Goal: Task Accomplishment & Management: Complete application form

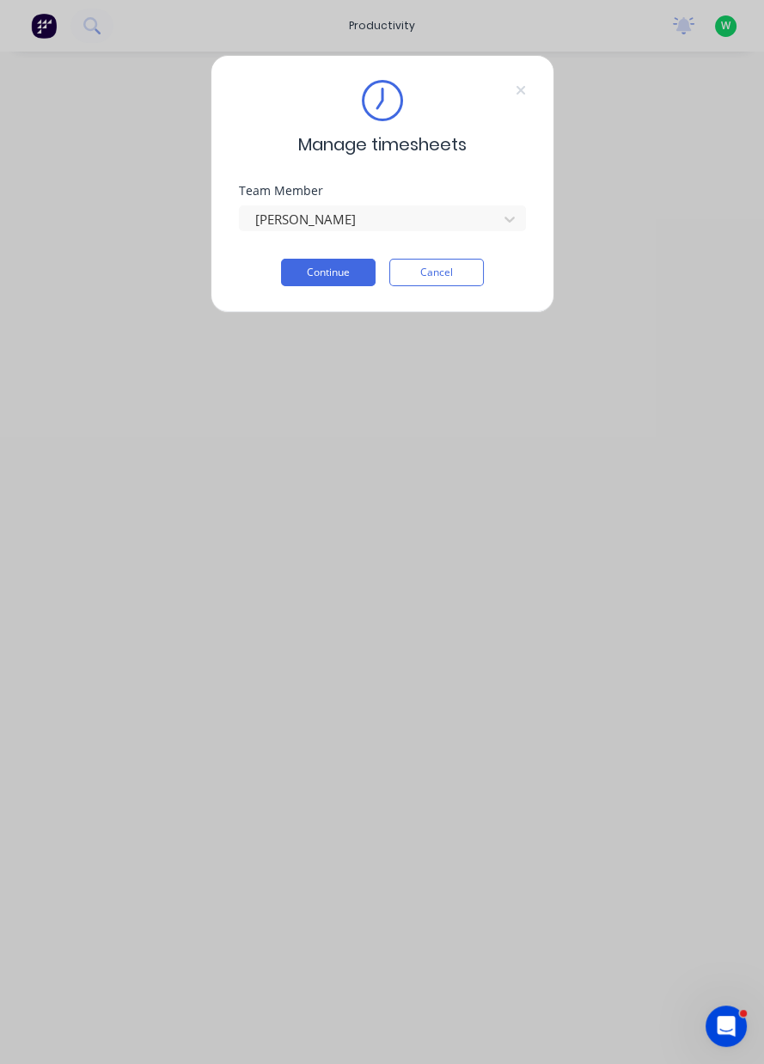
click at [314, 285] on button "Continue" at bounding box center [328, 273] width 95 height 28
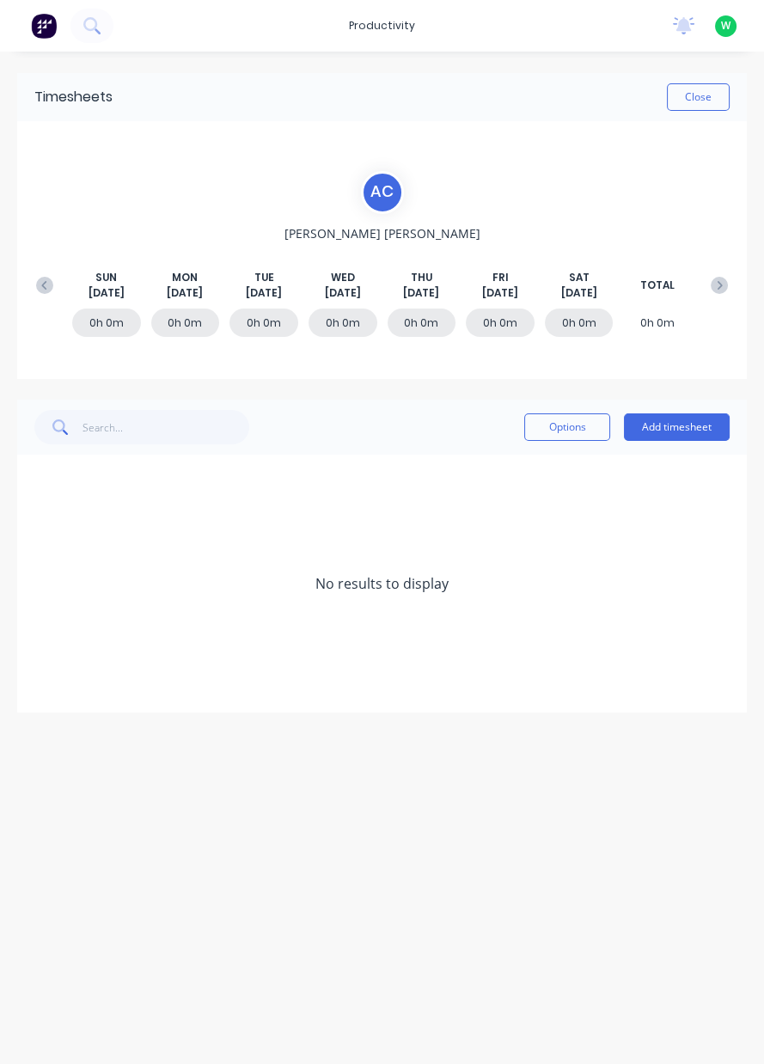
click at [672, 402] on div "Options Add timesheet" at bounding box center [382, 427] width 730 height 55
click at [692, 403] on div "Options Add timesheet" at bounding box center [382, 427] width 730 height 55
click at [677, 428] on button "Add timesheet" at bounding box center [677, 428] width 106 height 28
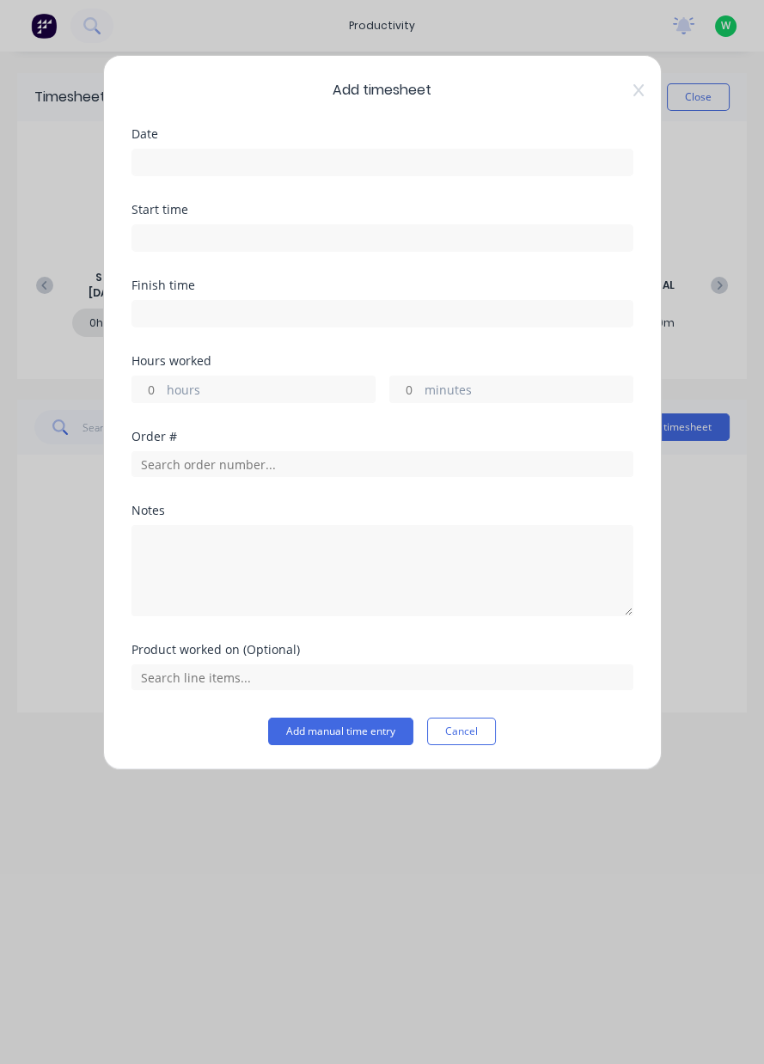
click at [311, 165] on input at bounding box center [382, 163] width 500 height 26
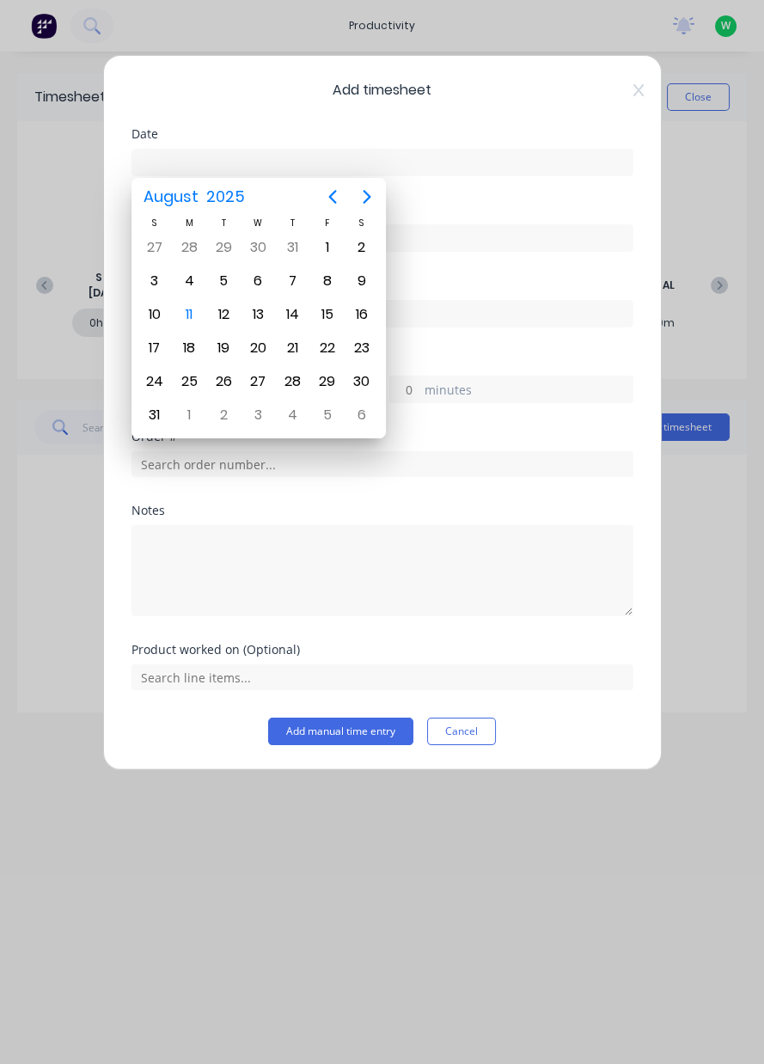
click at [177, 308] on div "11" at bounding box center [189, 315] width 26 height 26
type input "[DATE]"
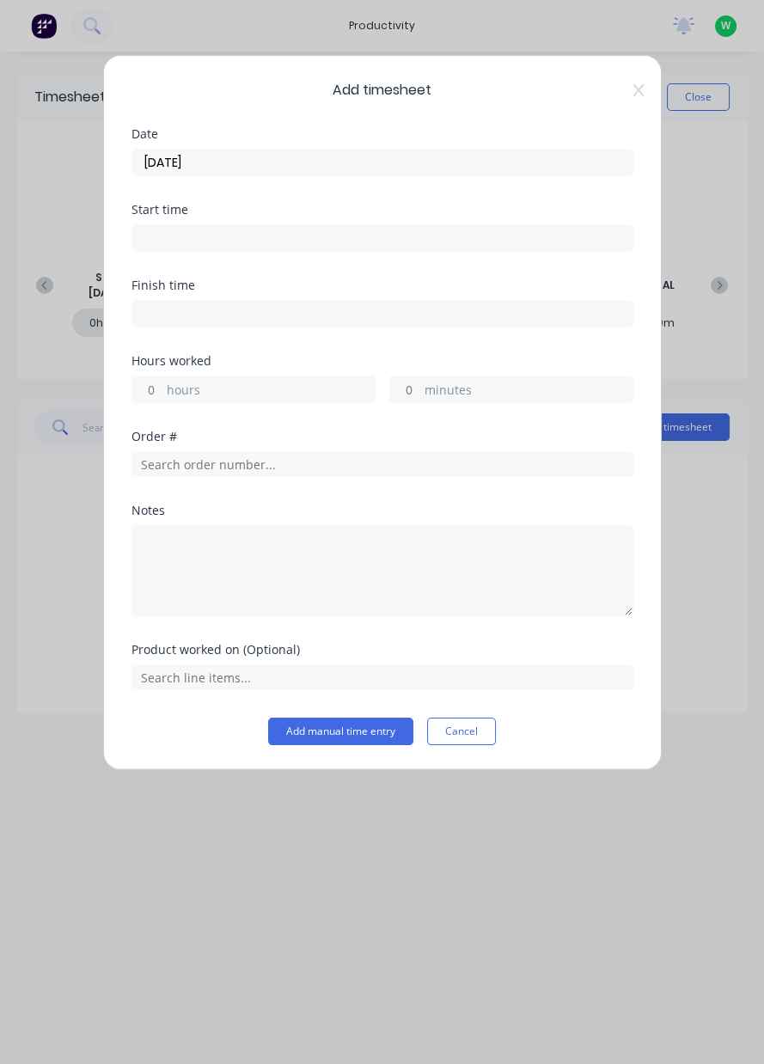
click at [218, 381] on label "hours" at bounding box center [271, 391] width 208 height 21
click at [162, 380] on input "hours" at bounding box center [147, 390] width 30 height 26
type input "8"
click at [184, 467] on input "text" at bounding box center [383, 464] width 502 height 26
click at [640, 88] on icon at bounding box center [638, 90] width 10 height 12
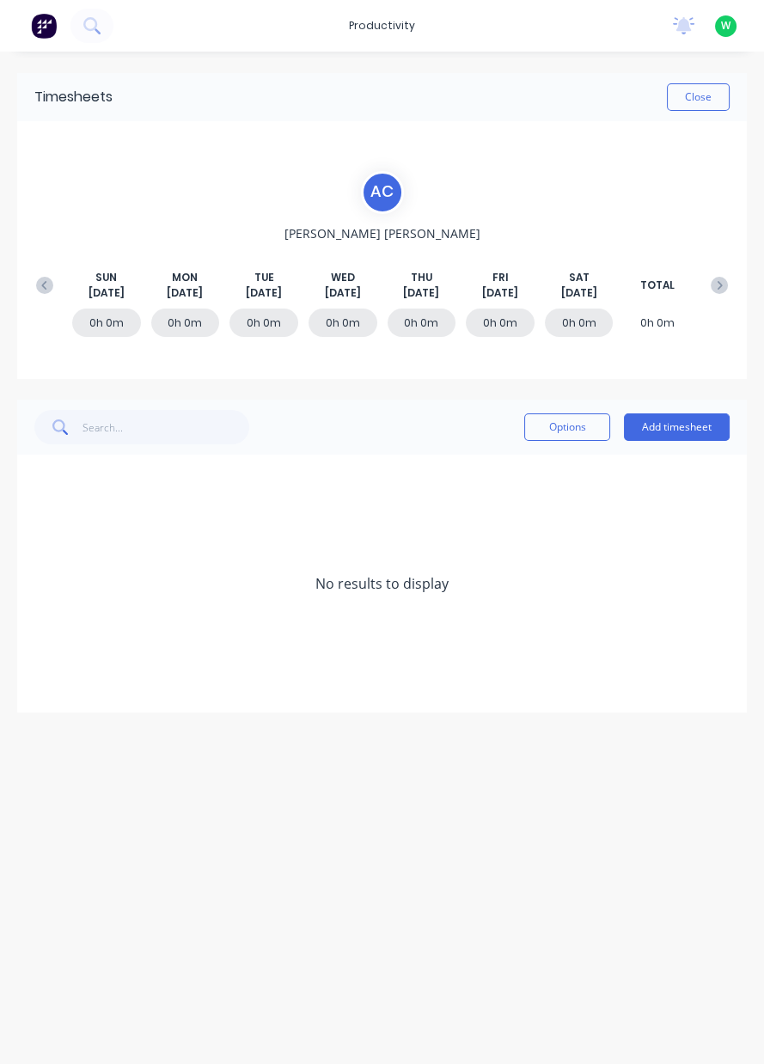
click at [52, 299] on div "[DATE] [DATE] [DATE] [DATE] [DATE] [DATE] [DATE] TOTAL" at bounding box center [382, 285] width 709 height 31
click at [44, 285] on icon at bounding box center [44, 285] width 17 height 17
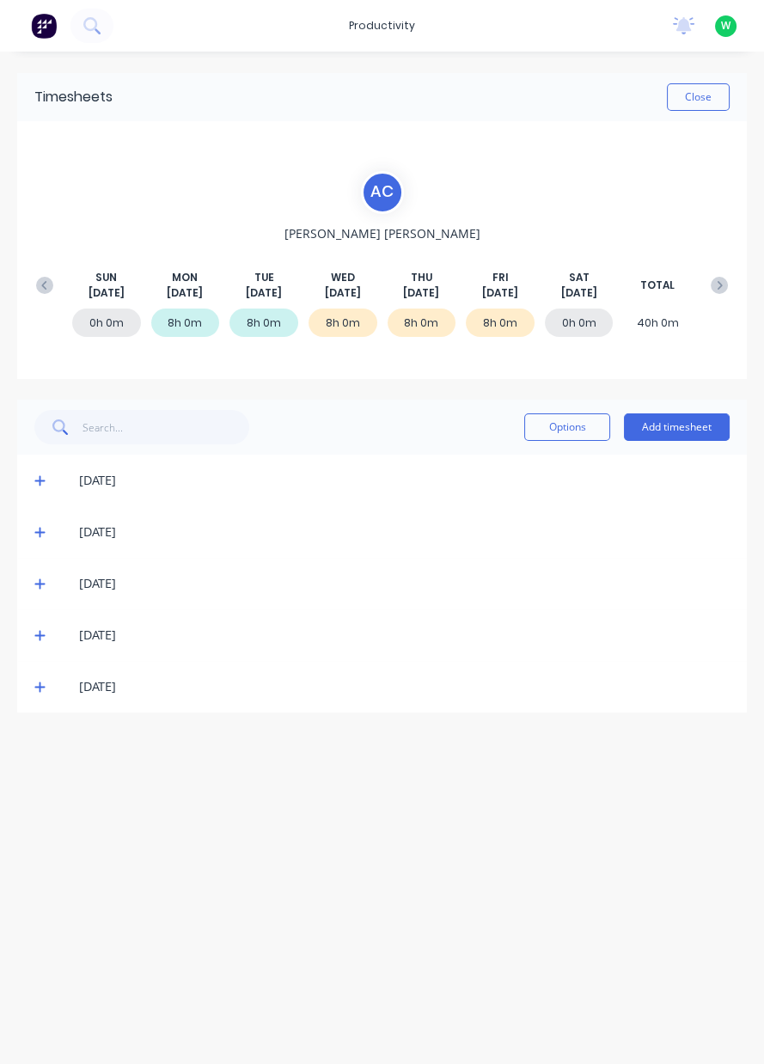
click at [34, 694] on span at bounding box center [42, 686] width 17 height 17
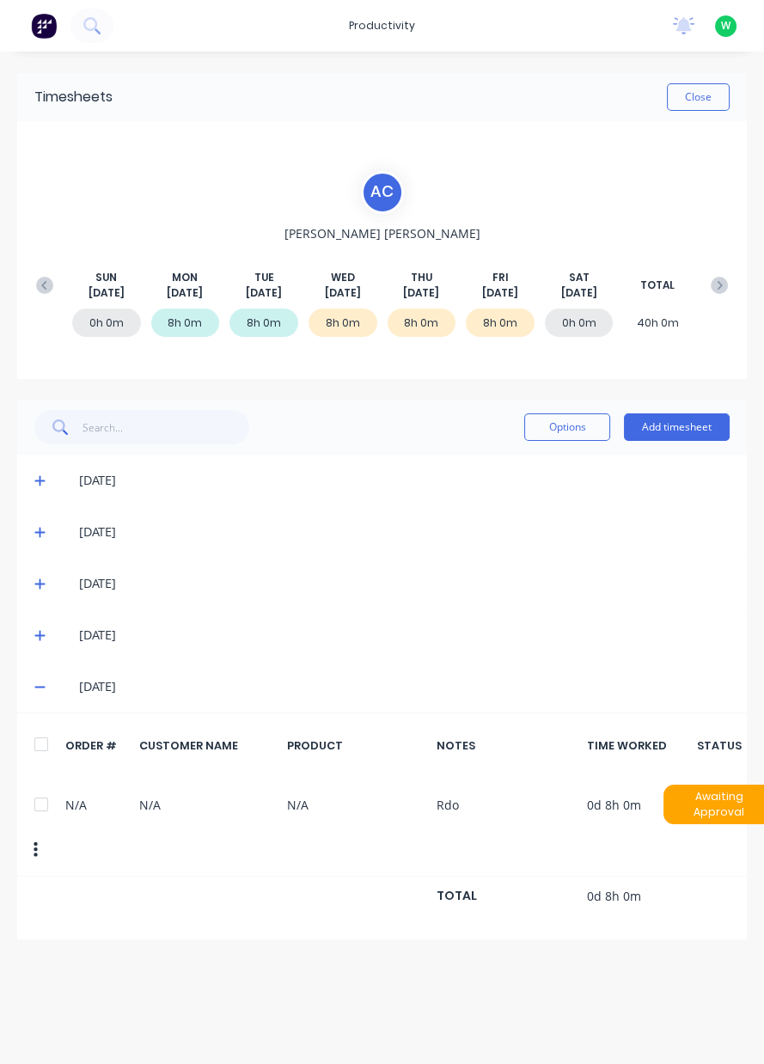
click at [37, 692] on icon at bounding box center [39, 687] width 11 height 12
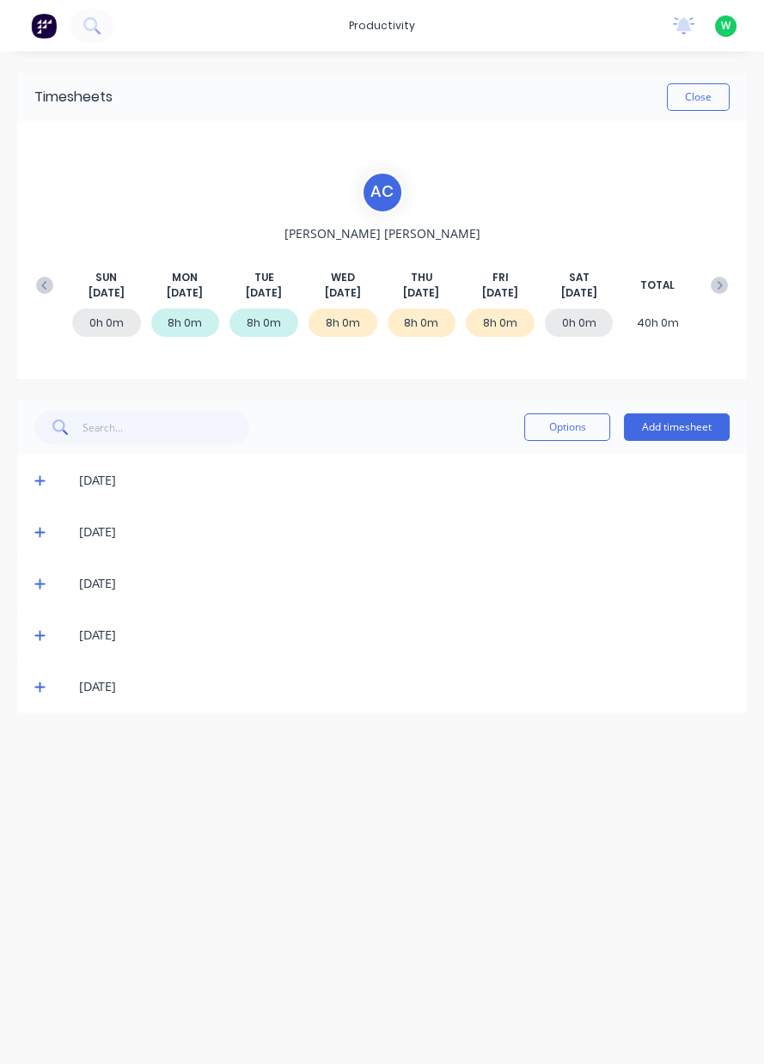
click at [39, 638] on icon at bounding box center [39, 635] width 11 height 12
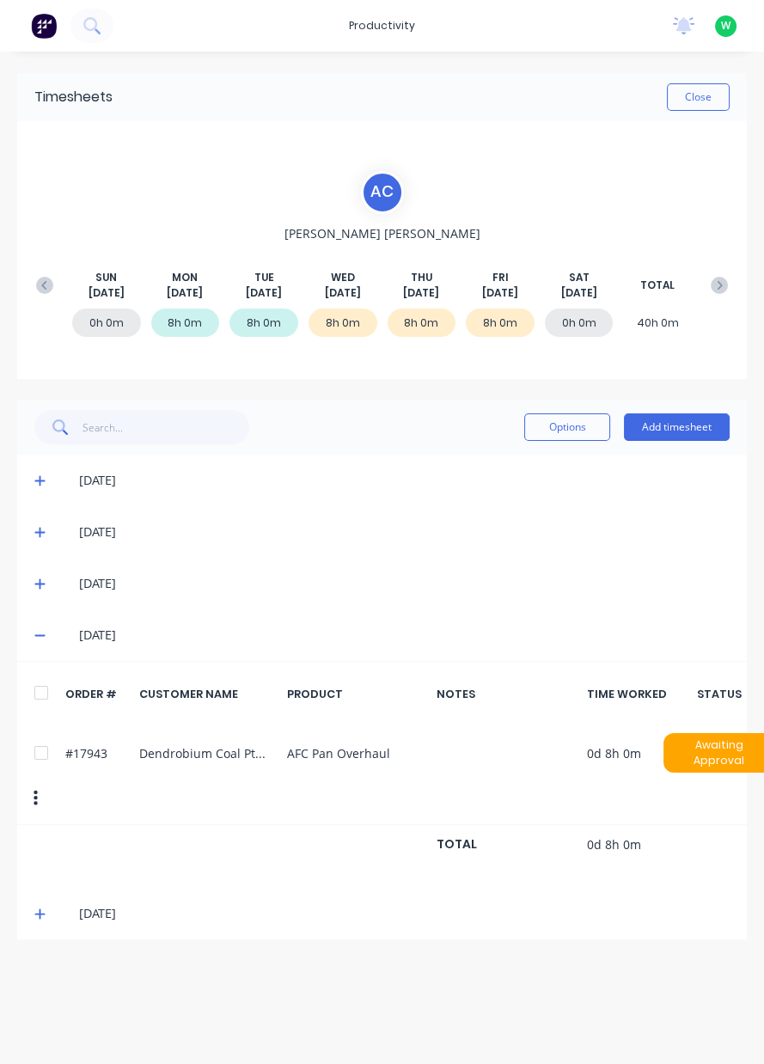
click at [689, 437] on button "Add timesheet" at bounding box center [677, 428] width 106 height 28
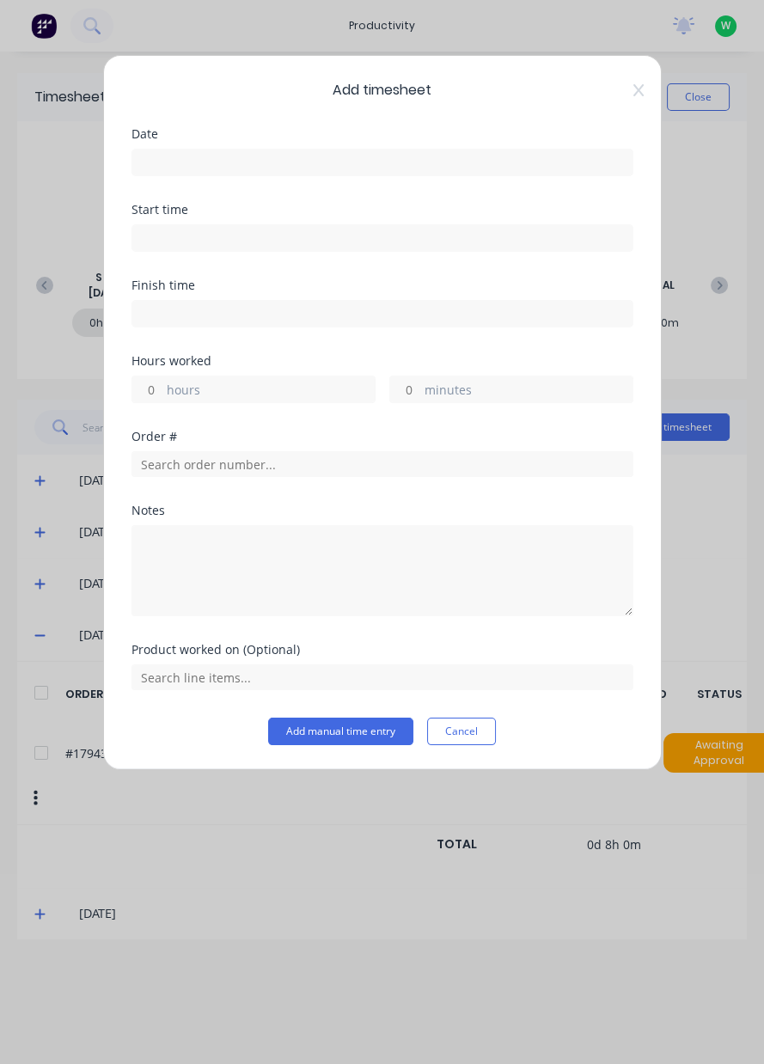
click at [400, 162] on input at bounding box center [382, 163] width 500 height 26
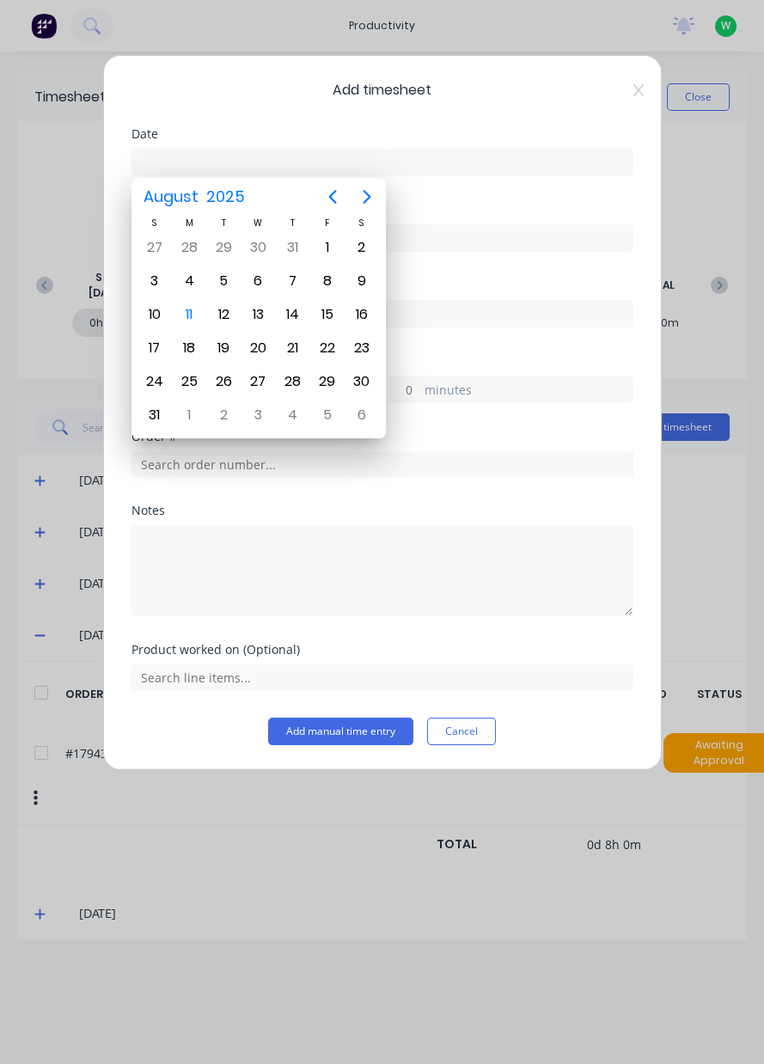
click at [202, 316] on div "11" at bounding box center [189, 314] width 34 height 33
type input "[DATE]"
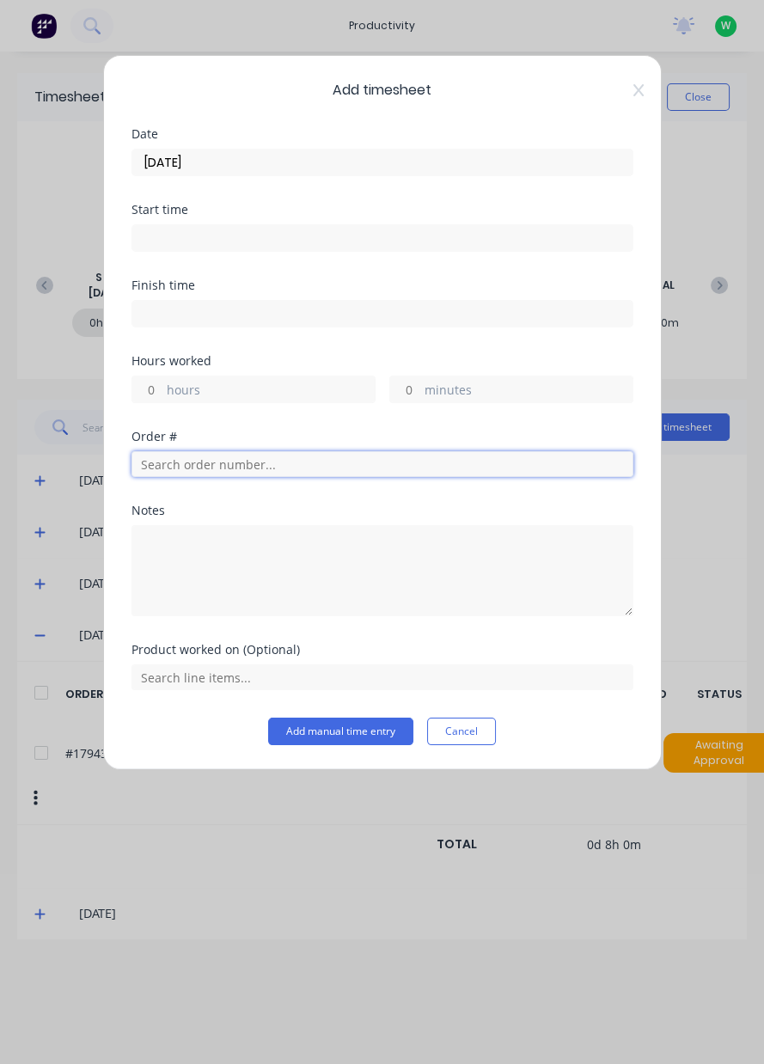
click at [221, 469] on input "text" at bounding box center [383, 464] width 502 height 26
type input "17943"
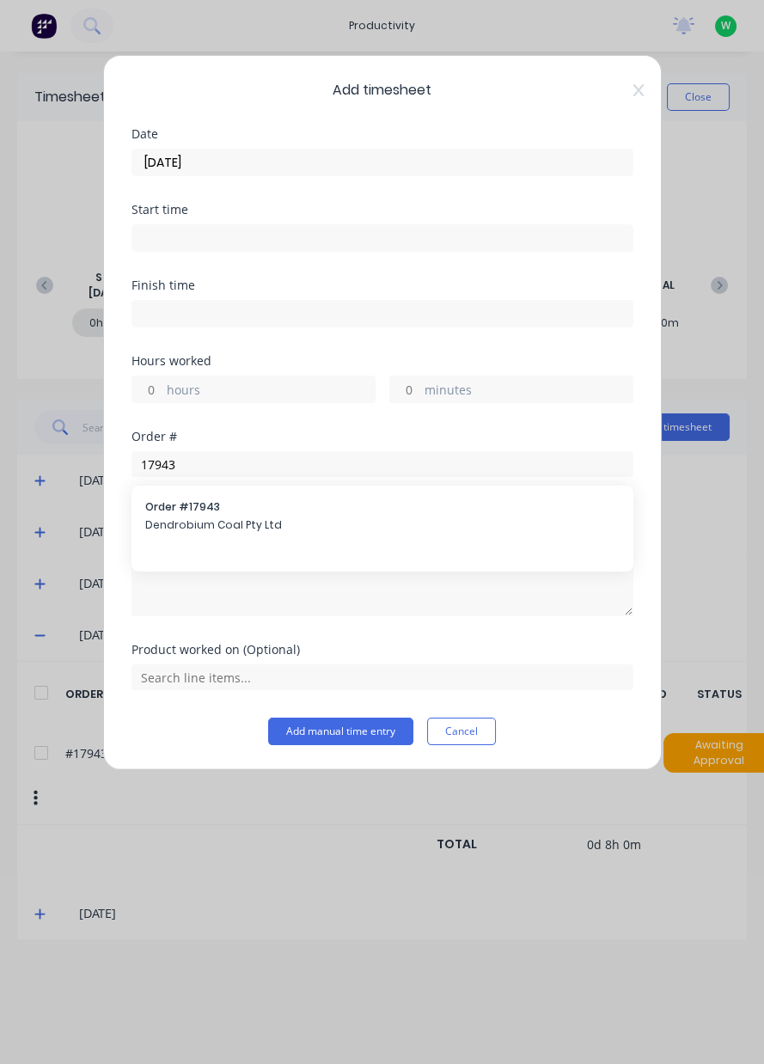
click at [254, 518] on span "Dendrobium Coal Pty Ltd" at bounding box center [382, 525] width 475 height 15
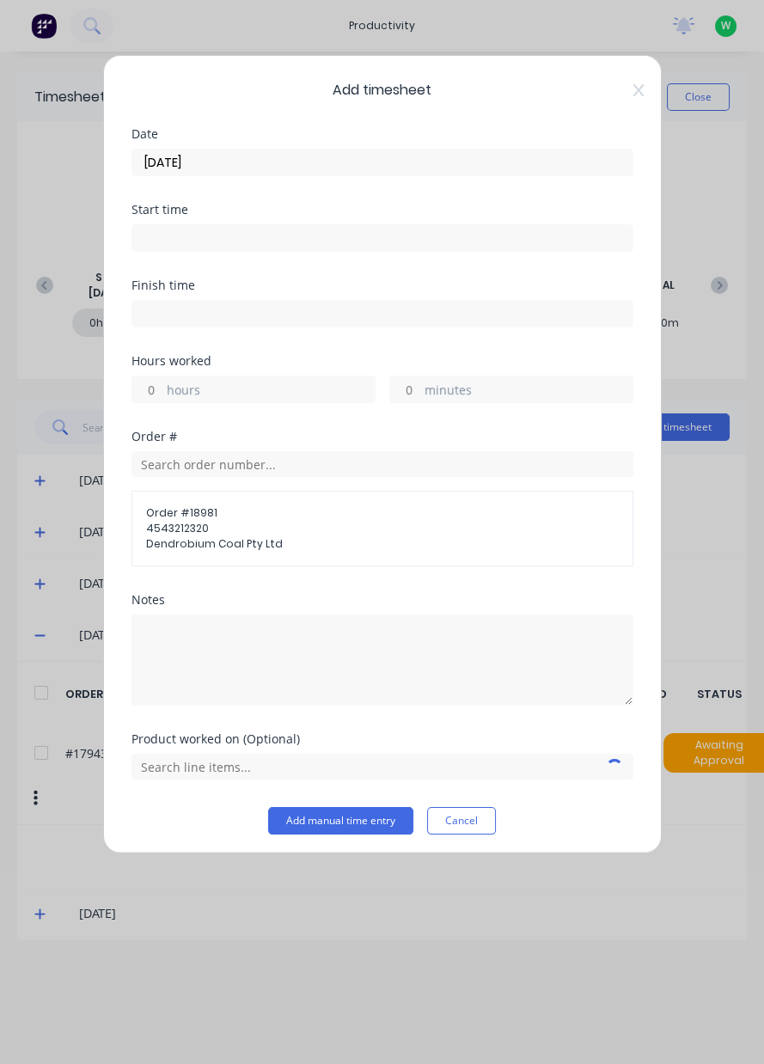
click at [247, 395] on label "hours" at bounding box center [271, 391] width 208 height 21
click at [162, 395] on input "hours" at bounding box center [147, 390] width 30 height 26
click at [269, 395] on label "hours" at bounding box center [271, 391] width 208 height 21
click at [162, 395] on input "hours" at bounding box center [147, 390] width 30 height 26
click at [384, 457] on input "text" at bounding box center [383, 464] width 502 height 26
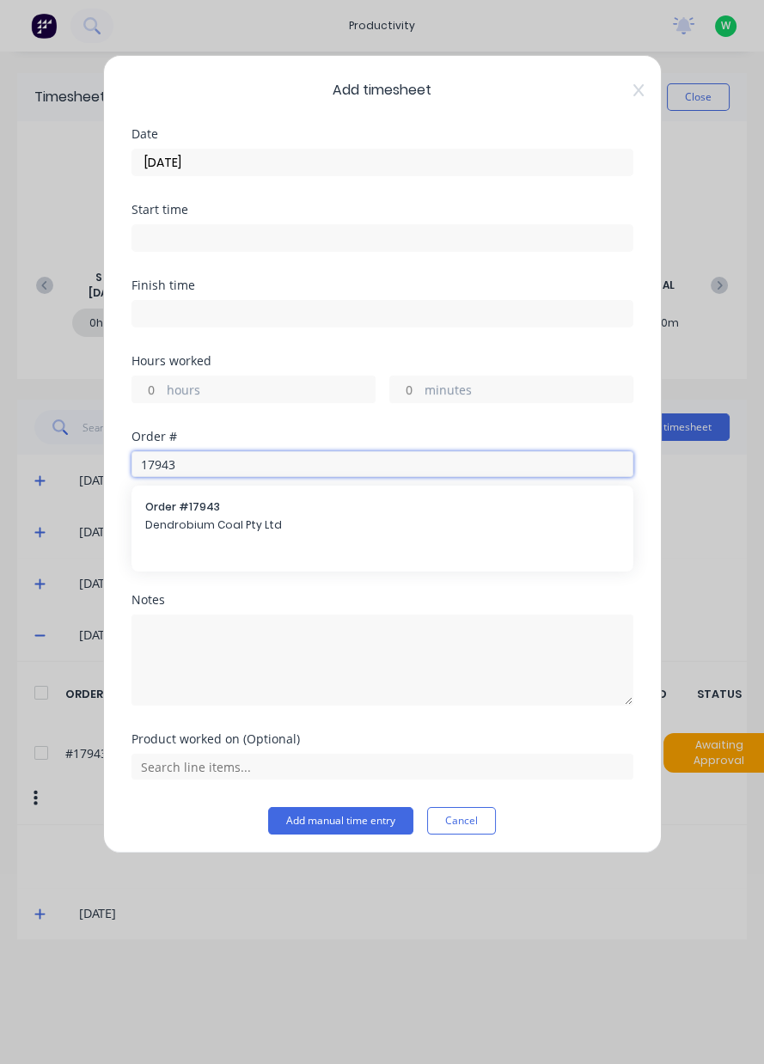
type input "17943"
click at [282, 530] on span "Dendrobium Coal Pty Ltd" at bounding box center [382, 525] width 475 height 15
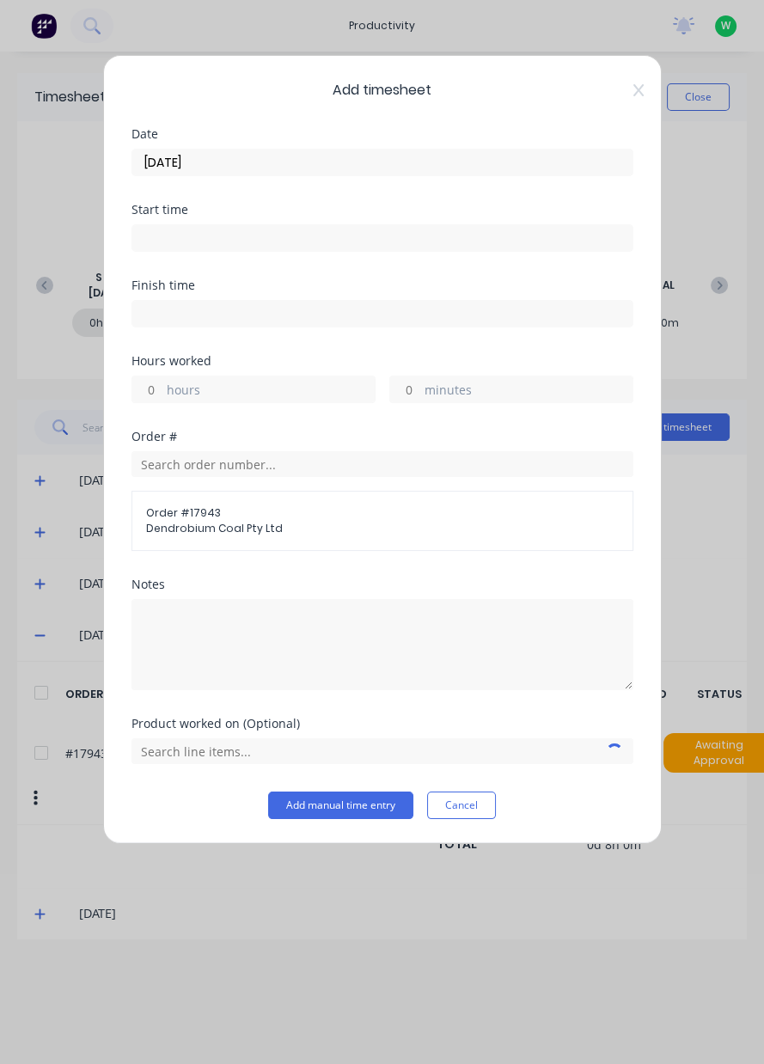
click at [231, 394] on label "hours" at bounding box center [271, 391] width 208 height 21
click at [162, 394] on input "hours" at bounding box center [147, 390] width 30 height 26
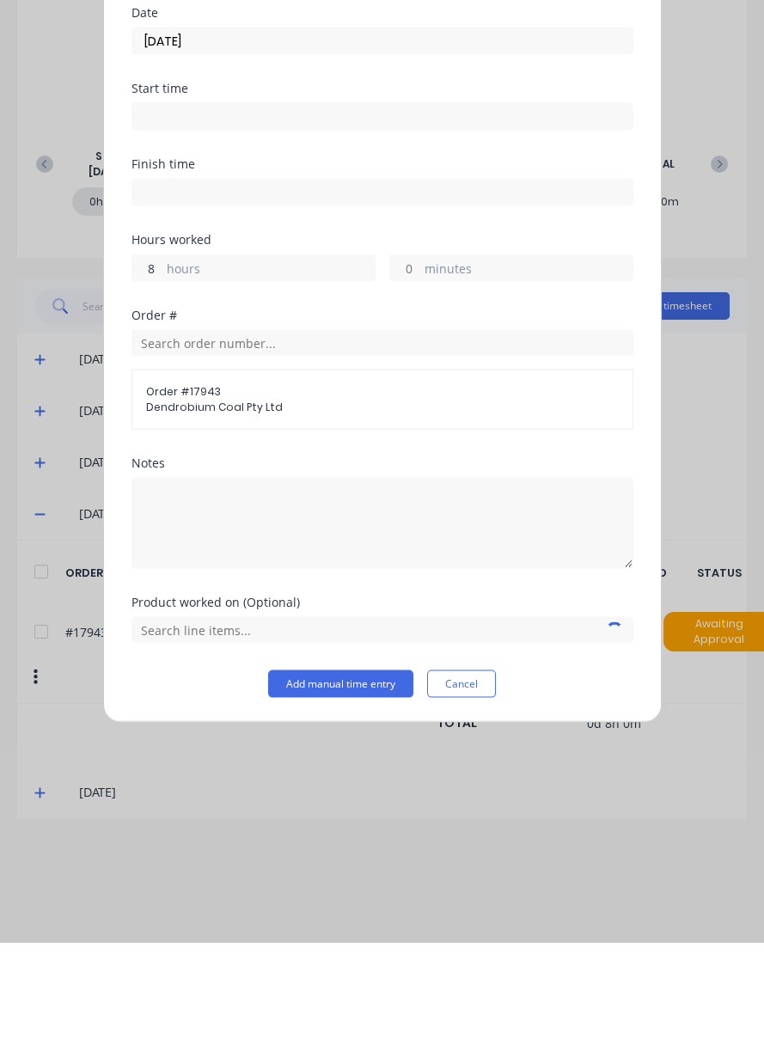
type input "8"
click at [173, 752] on input "text" at bounding box center [383, 752] width 502 height 26
click at [221, 706] on span "AFC Pan Overhaul" at bounding box center [396, 708] width 447 height 15
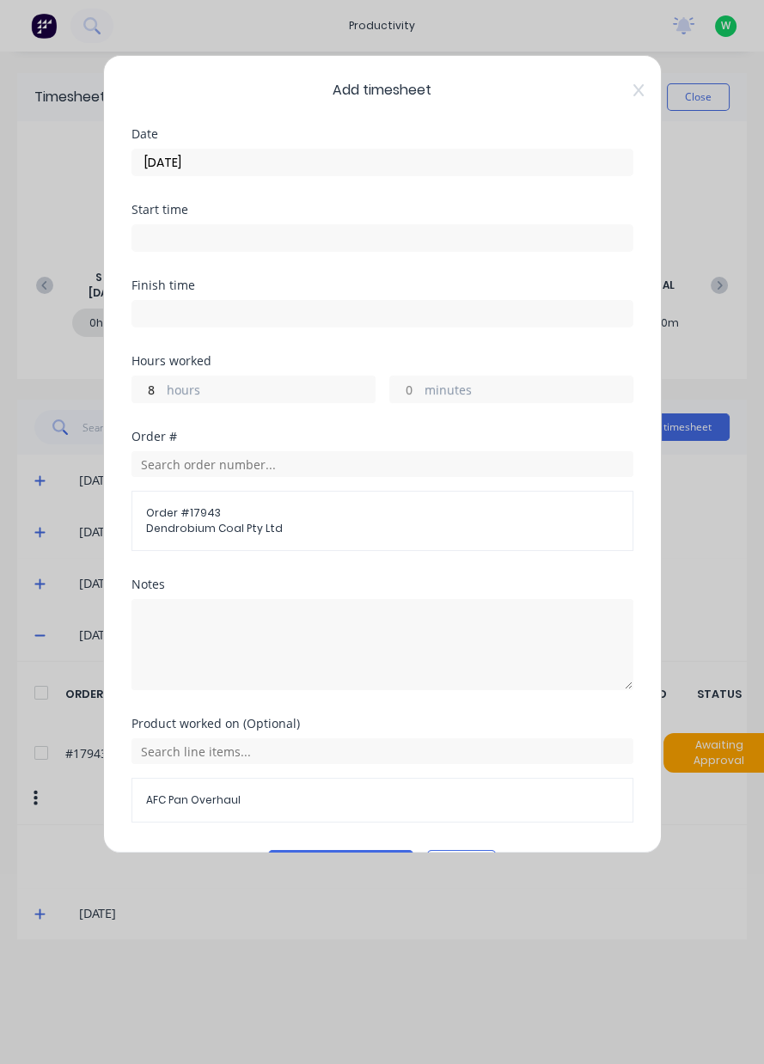
click at [337, 864] on button "Add manual time entry" at bounding box center [340, 864] width 145 height 28
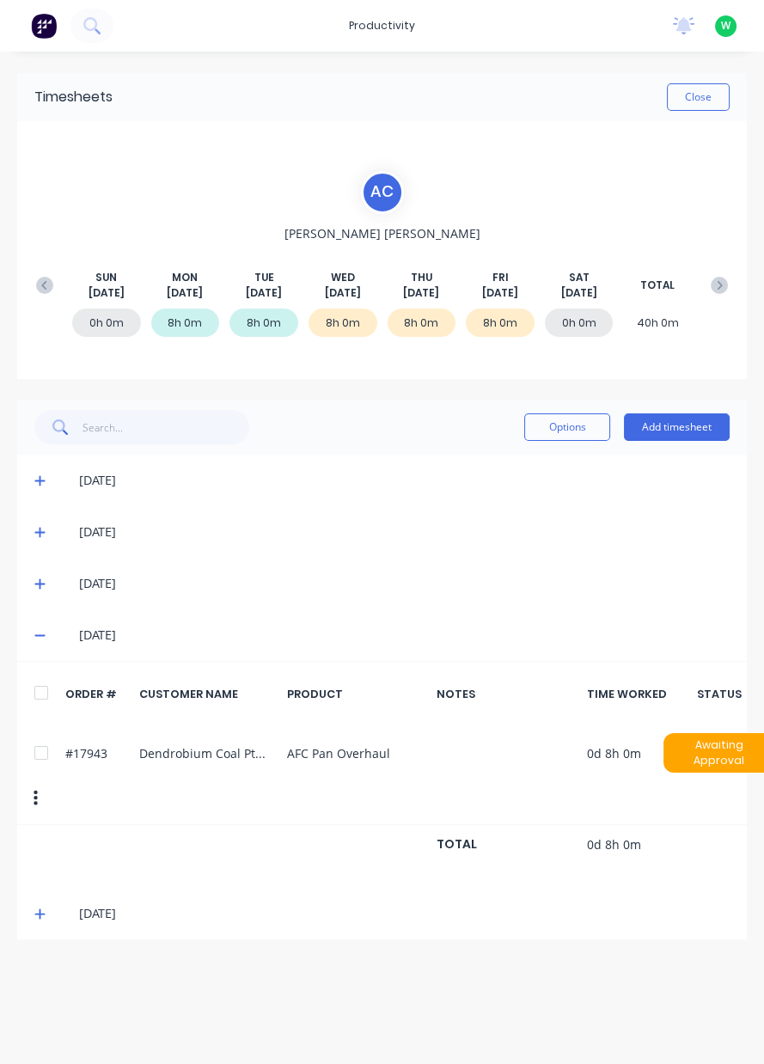
click at [714, 270] on button at bounding box center [719, 285] width 34 height 31
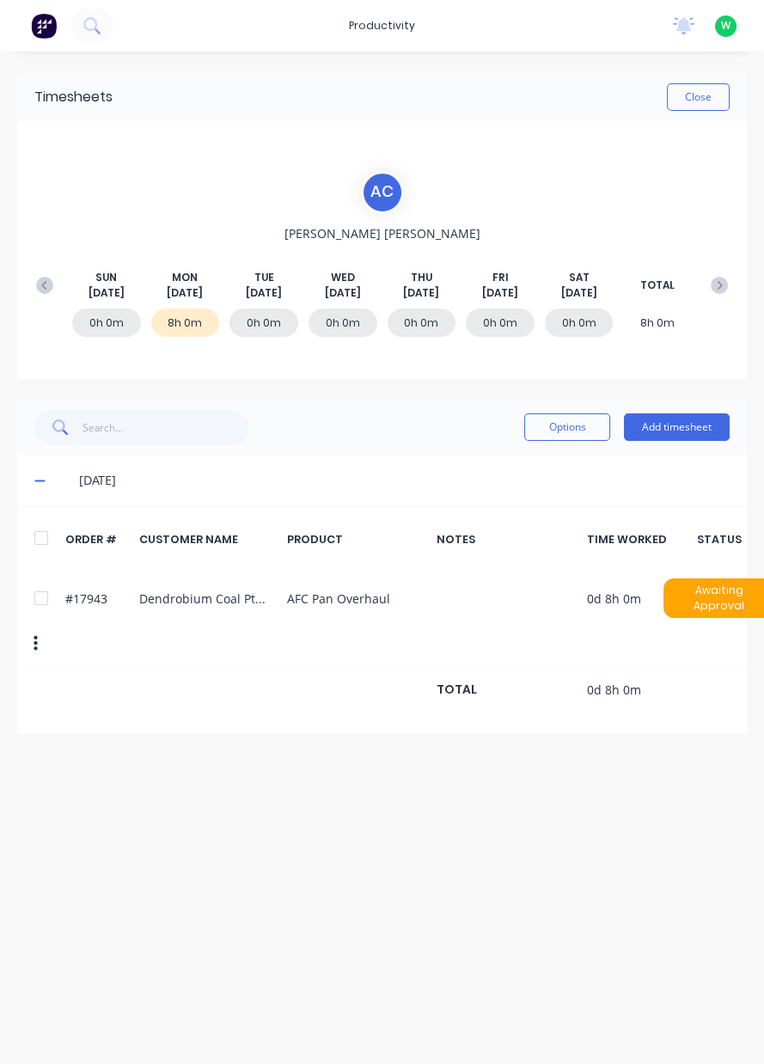
click at [690, 287] on div "TOTAL" at bounding box center [657, 285] width 69 height 31
click at [692, 90] on button "Close" at bounding box center [698, 97] width 63 height 28
